Goal: Transaction & Acquisition: Purchase product/service

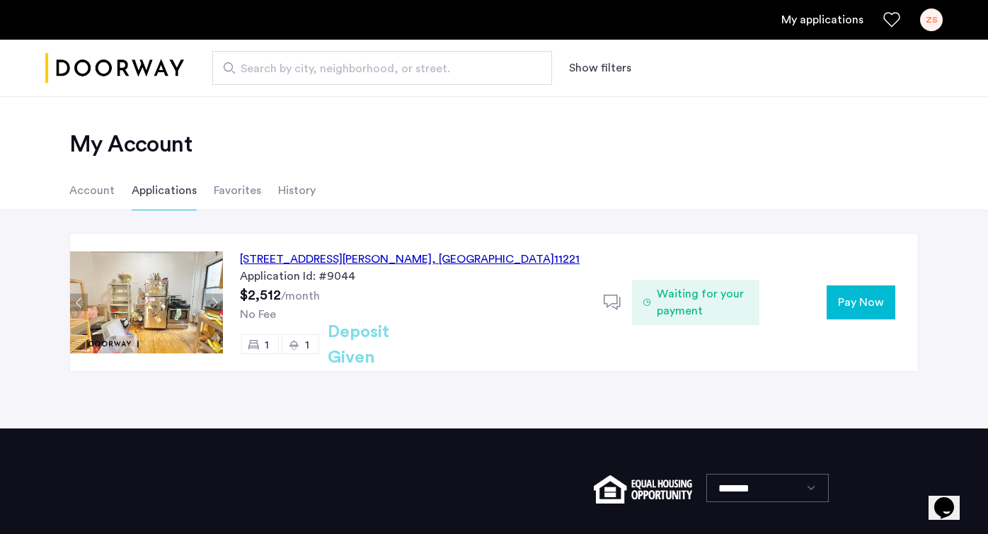
click at [688, 299] on span "Waiting for your payment" at bounding box center [702, 302] width 91 height 34
click at [429, 259] on div "550 Throop Avenue, Unit B2, Brooklyn , NY 11221" at bounding box center [410, 259] width 340 height 17
click at [865, 300] on span "Pay Now" at bounding box center [861, 302] width 46 height 17
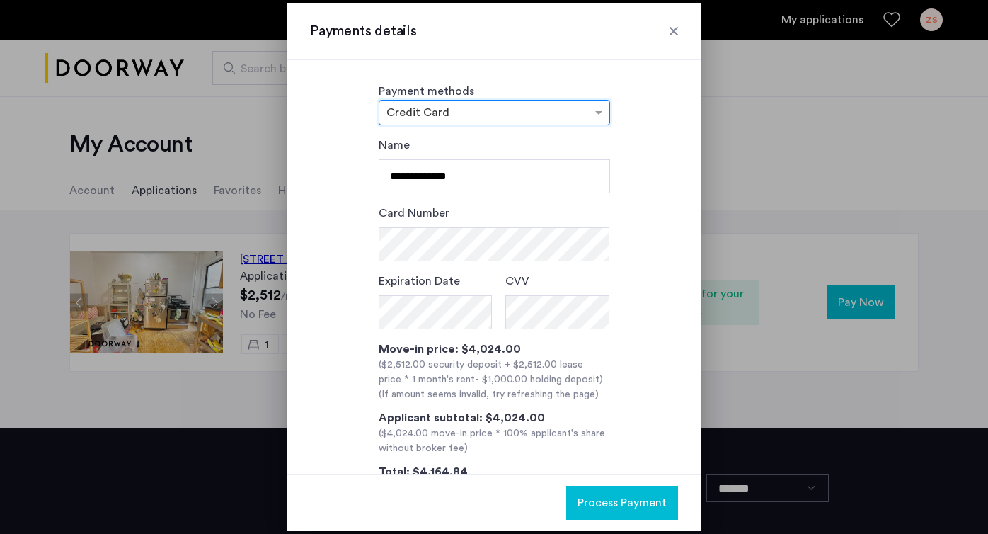
scroll to position [51, 0]
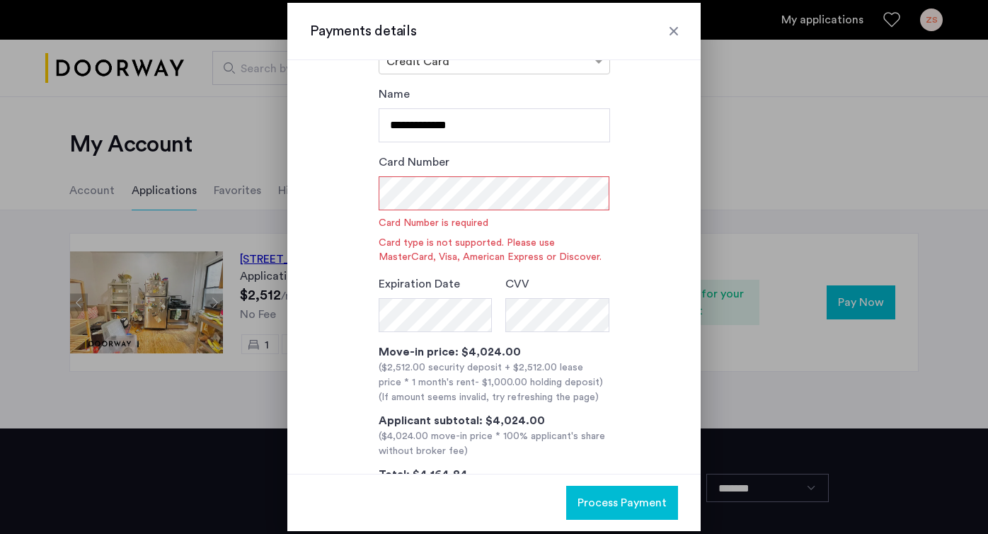
click at [681, 28] on div "Payments details" at bounding box center [493, 31] width 413 height 57
click at [669, 28] on div at bounding box center [674, 31] width 14 height 14
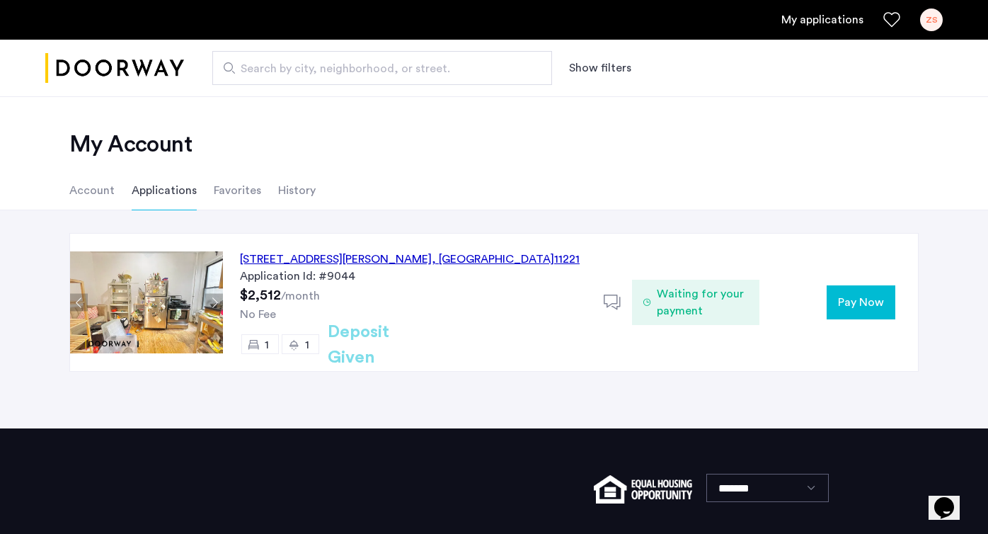
click at [340, 258] on div "550 Throop Avenue, Unit B2, Brooklyn , NY 11221" at bounding box center [410, 259] width 340 height 17
